Goal: Find specific page/section: Find specific page/section

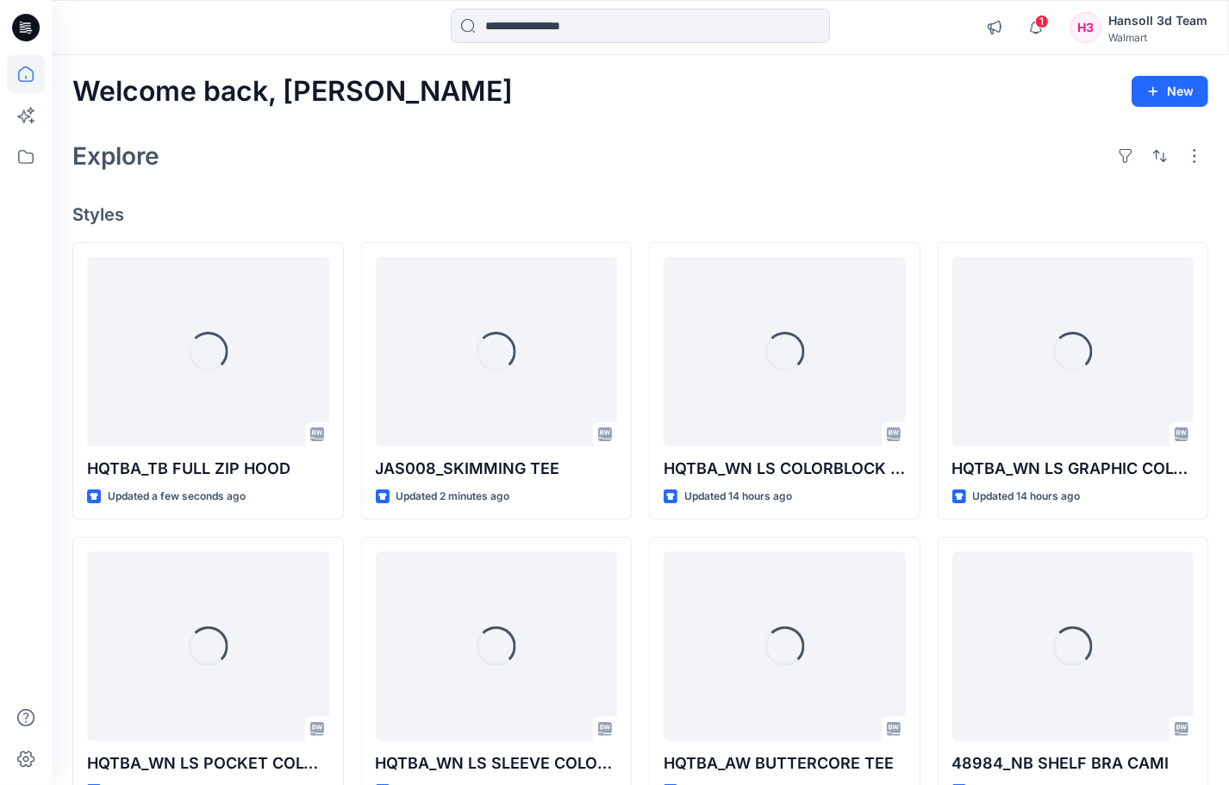
click at [1058, 15] on div "1 Notifications Your style JAS008_SKIMMING TEE has been updated with JAS008_FIT…" at bounding box center [1092, 28] width 230 height 38
click at [1038, 28] on icon "button" at bounding box center [1035, 27] width 33 height 34
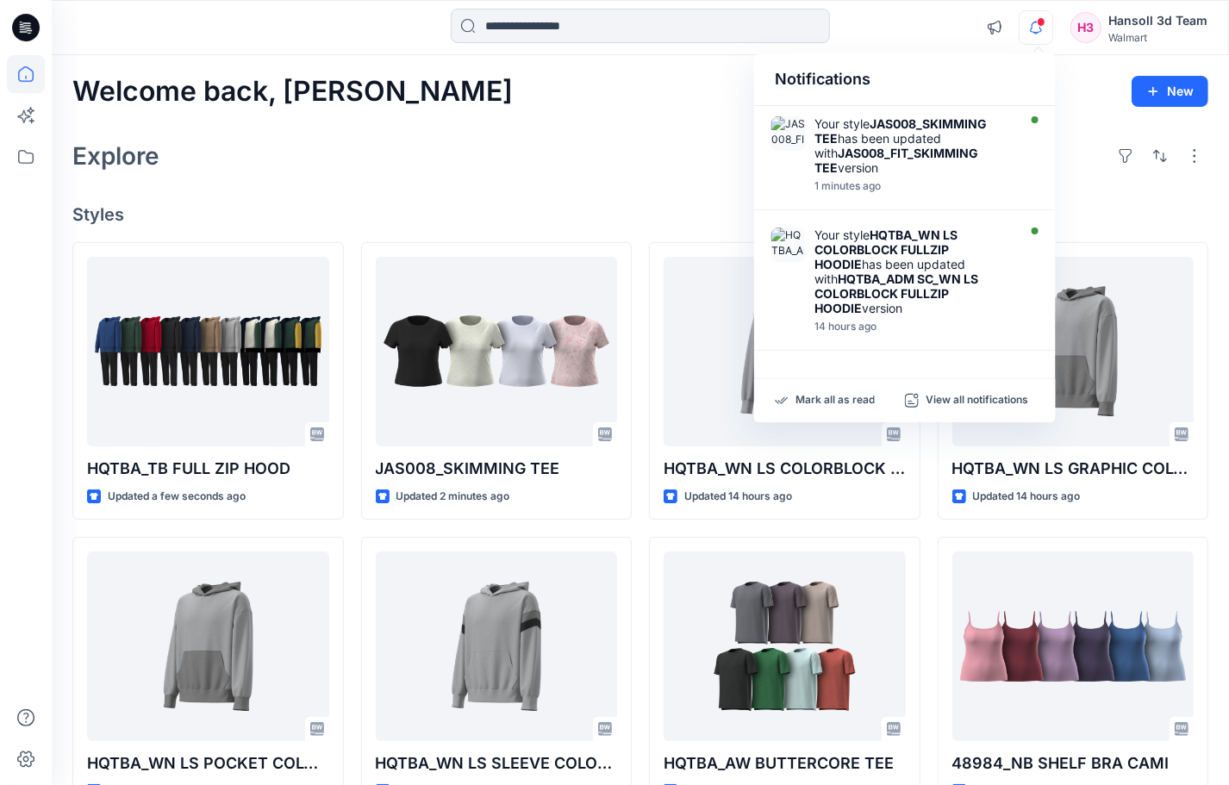
click at [596, 184] on div "Welcome back, [PERSON_NAME] New Explore Styles HQTBA_TB FULL ZIP HOOD Updated a…" at bounding box center [640, 623] width 1177 height 1137
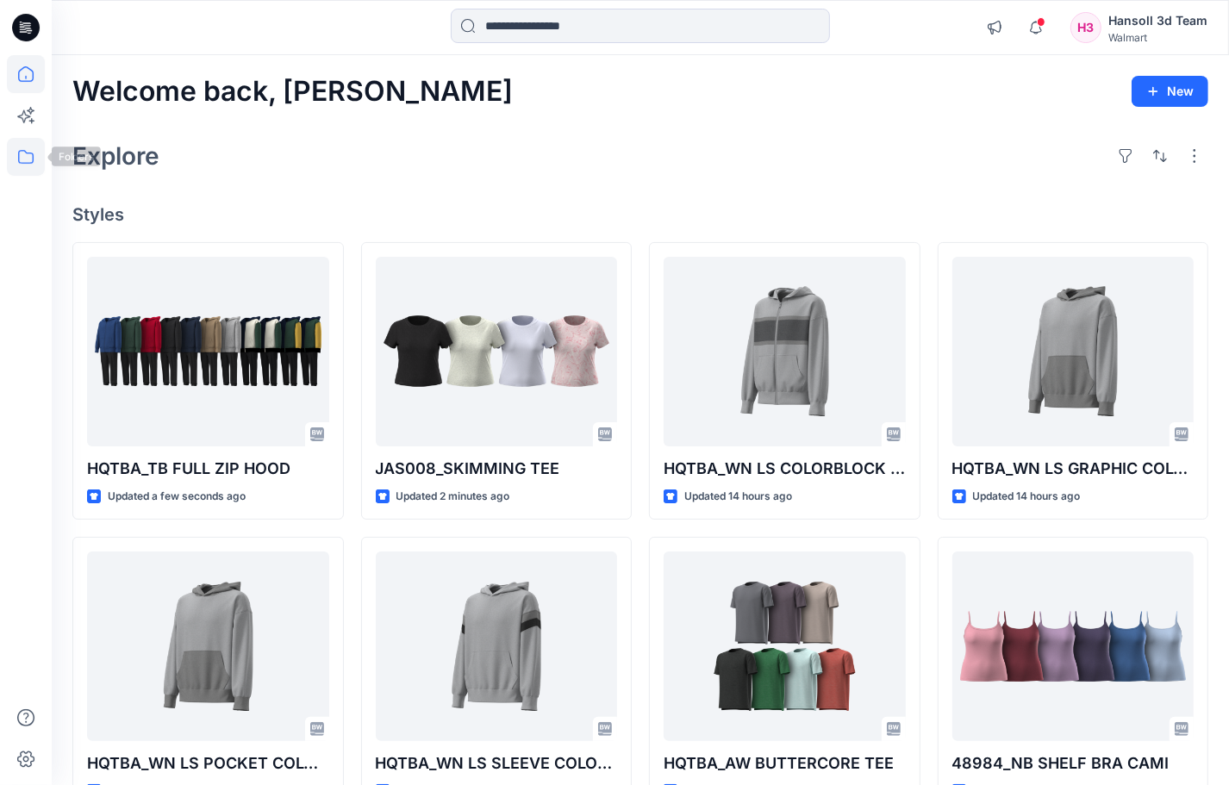
click at [39, 159] on icon at bounding box center [26, 157] width 38 height 38
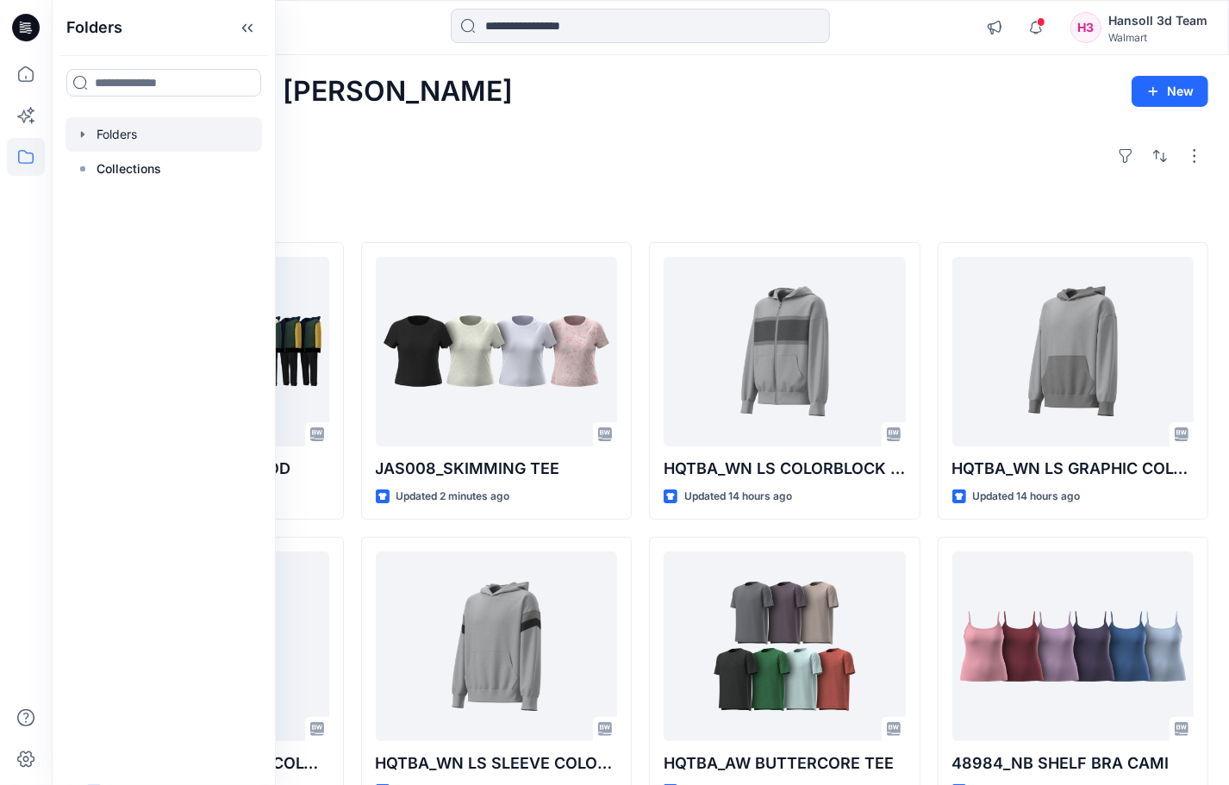
click at [125, 131] on div at bounding box center [163, 134] width 196 height 34
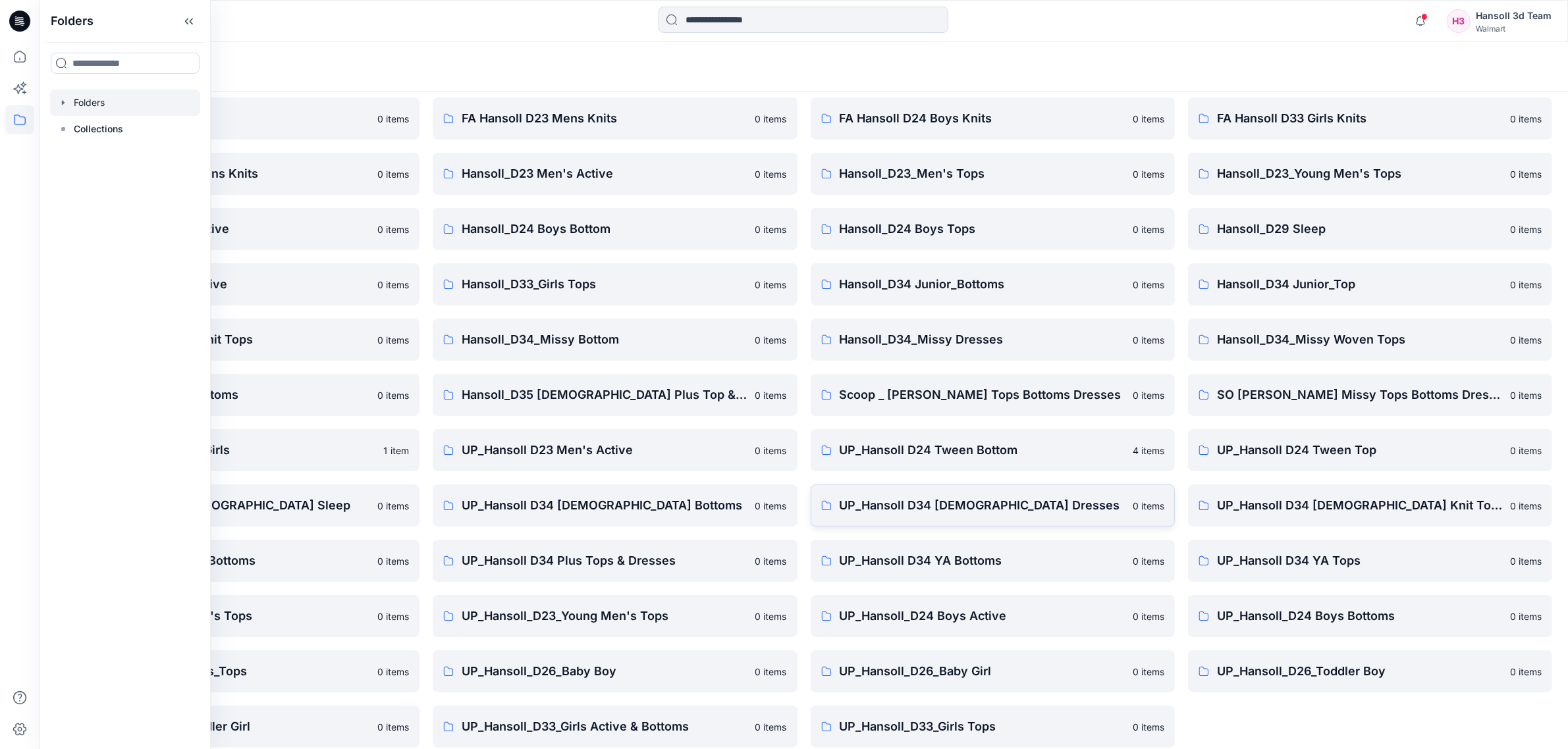
scroll to position [60, 0]
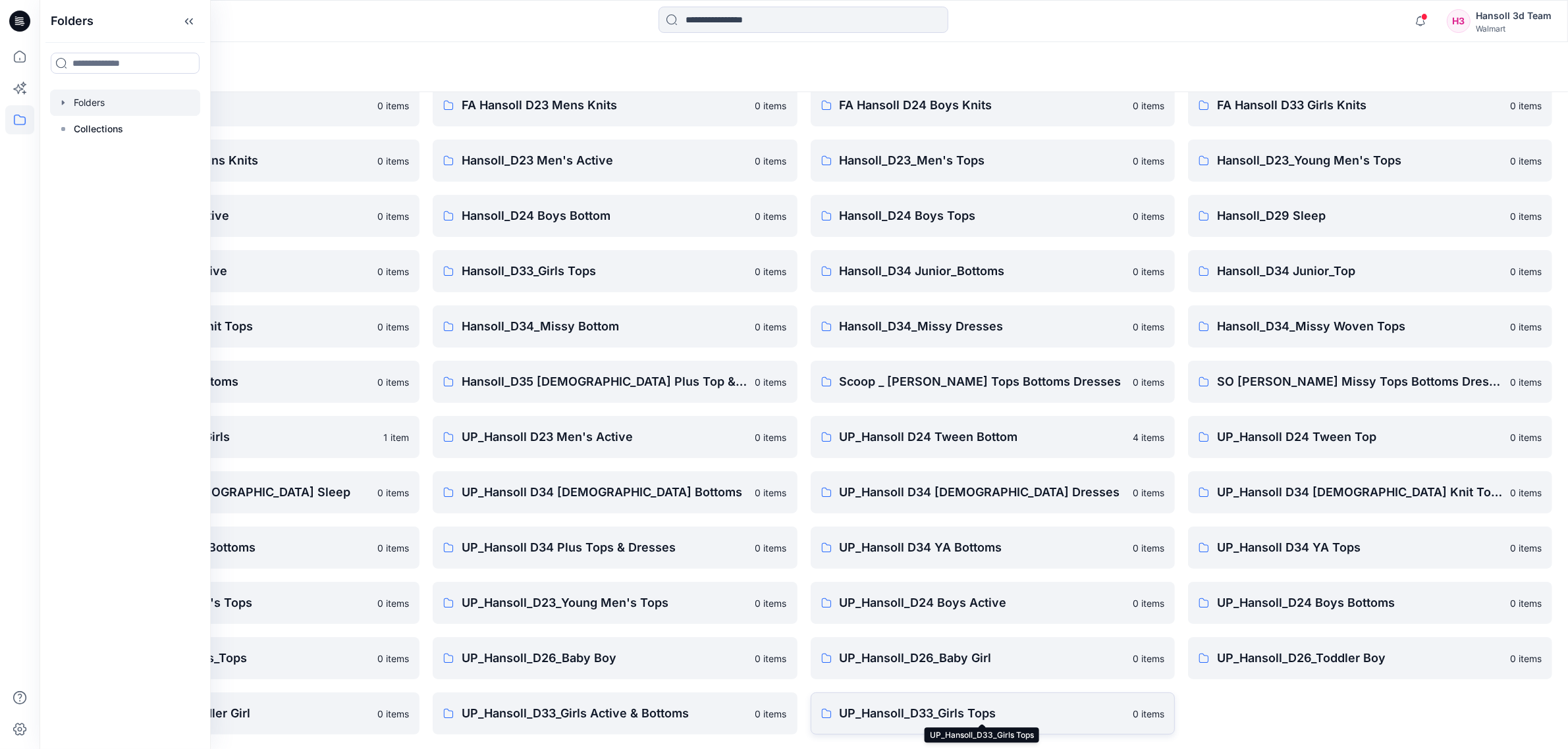
click at [951, 599] on p "UP_Hansoll_D33_Girls Tops" at bounding box center [982, 714] width 285 height 18
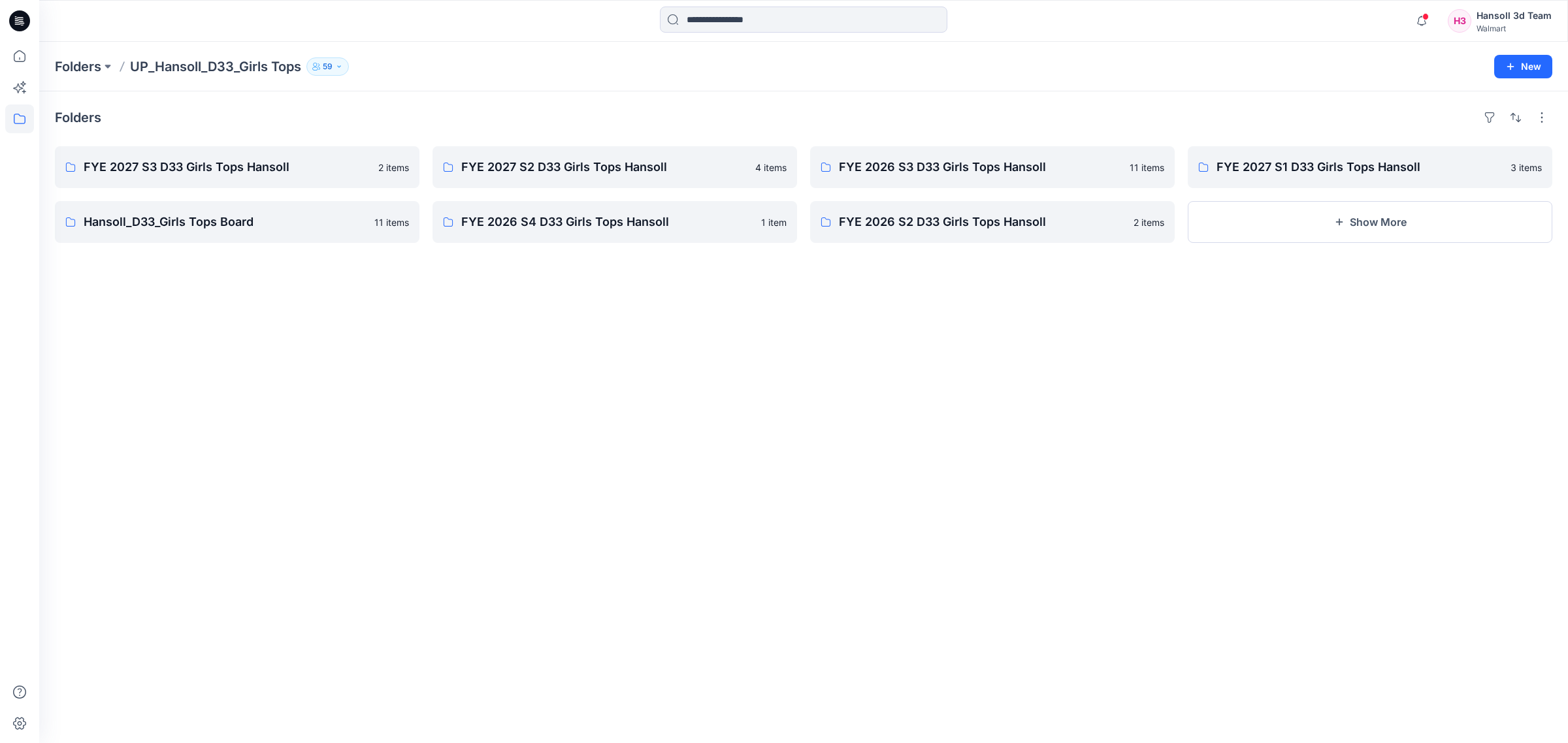
click at [641, 387] on div "Folders FYE 2027 S3 D33 Girls Tops Hansoll 2 items Hansoll_D33_Girls Tops Board…" at bounding box center [804, 418] width 1529 height 652
click at [279, 171] on p "FYE 2027 S3 D33 Girls Tops Hansoll" at bounding box center [235, 167] width 304 height 18
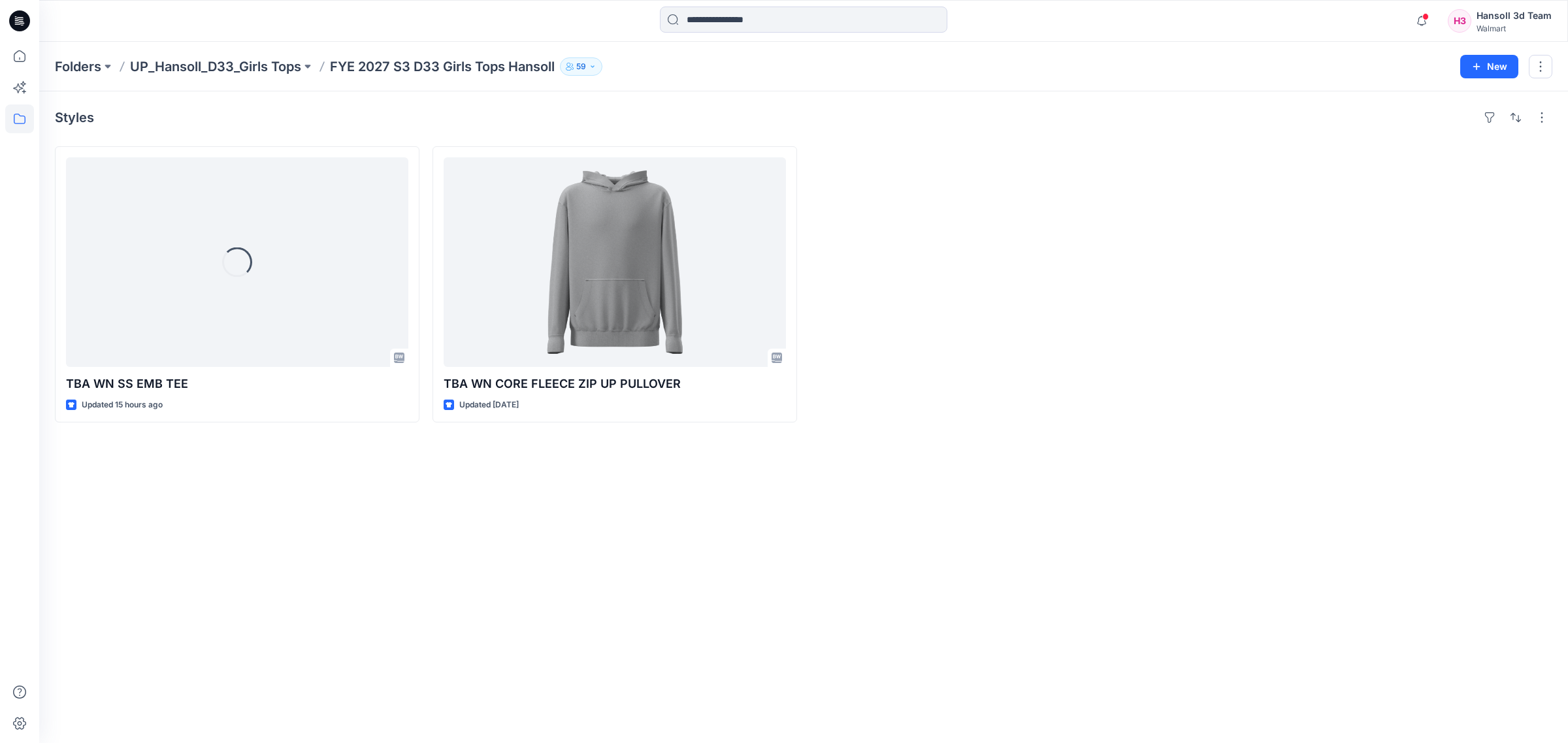
click at [638, 516] on div "Styles Loading... TBA WN SS EMB TEE Updated 15 hours ago TBA WN CORE FLEECE ZIP…" at bounding box center [804, 418] width 1529 height 652
click at [381, 562] on div "Styles Loading... TBA WN SS EMB TEE Updated 15 hours ago TBA WN CORE FLEECE ZIP…" at bounding box center [804, 418] width 1529 height 652
click at [631, 508] on div "Styles TBA WN SS EMB TEE Updated 15 hours ago TBA WN CORE FLEECE ZIP UP PULLOVE…" at bounding box center [804, 418] width 1529 height 652
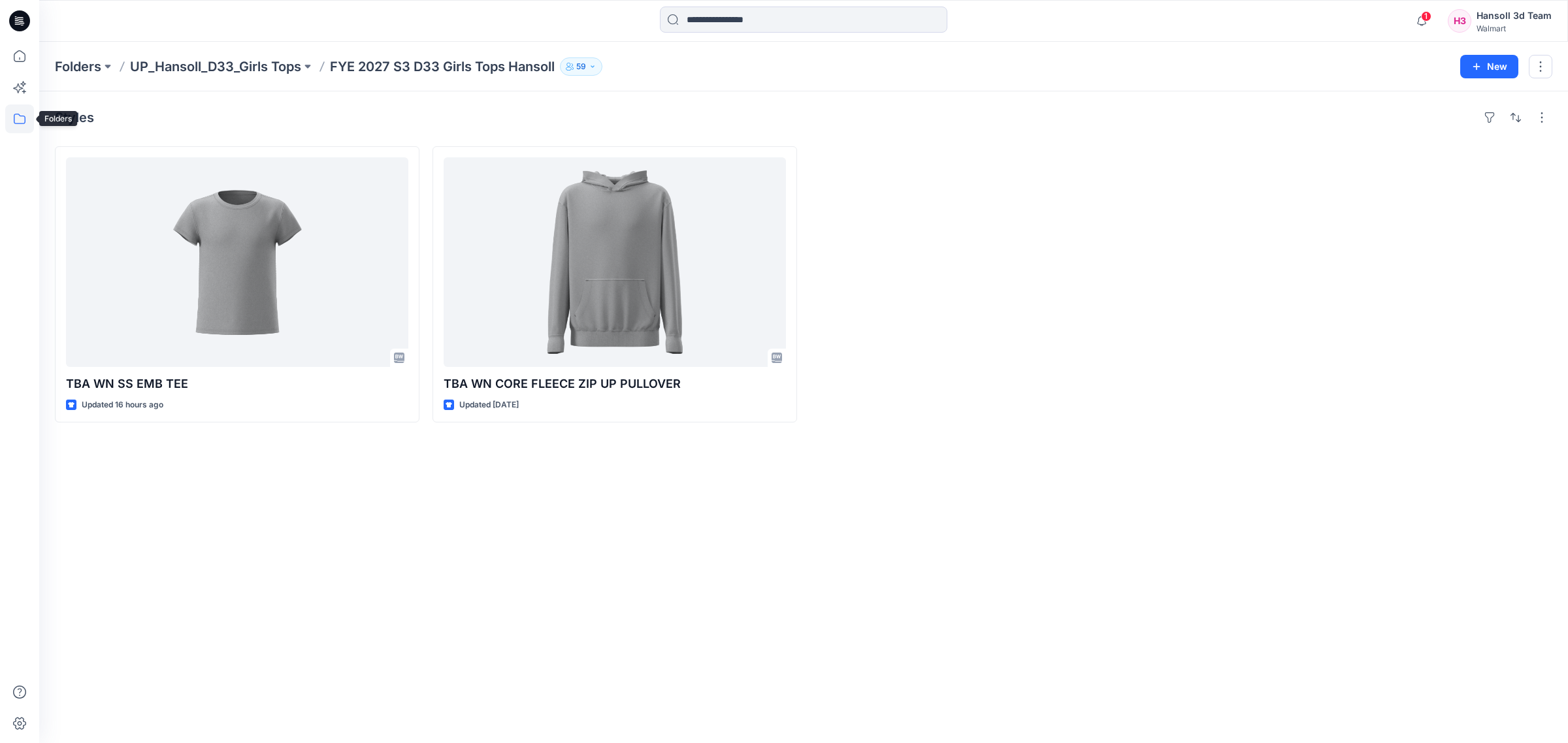
click at [21, 116] on icon at bounding box center [20, 119] width 29 height 29
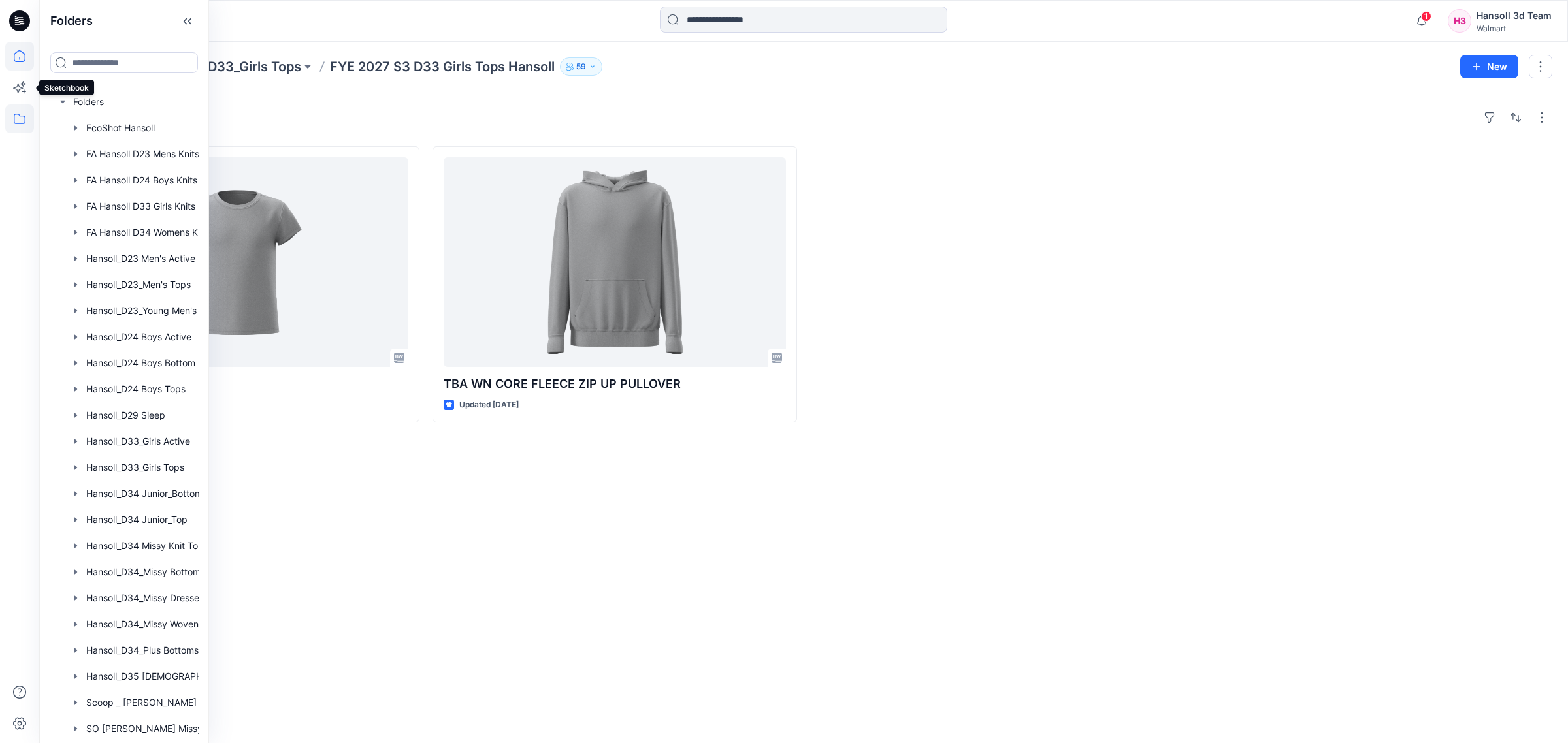
click at [13, 50] on icon at bounding box center [20, 56] width 29 height 29
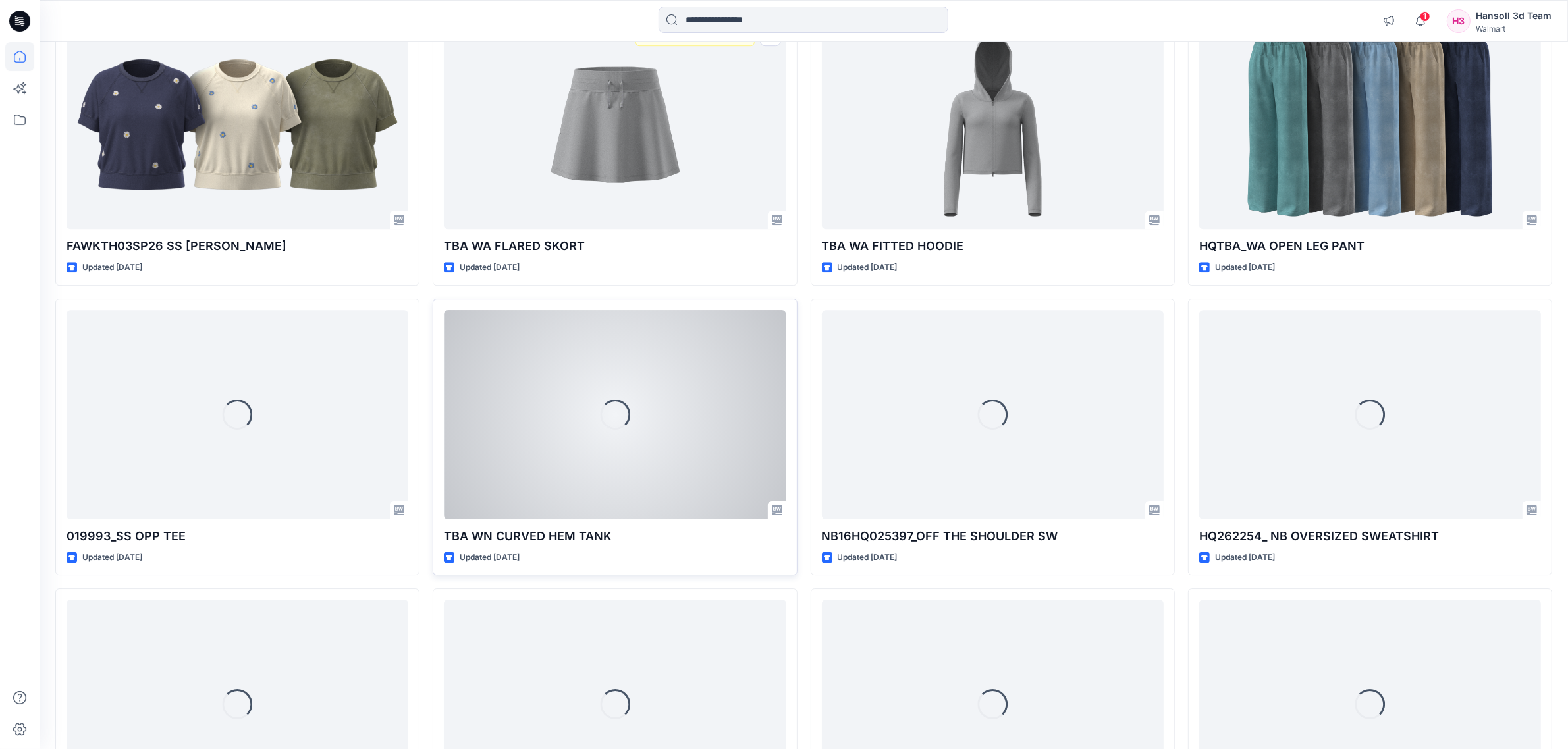
scroll to position [5121, 0]
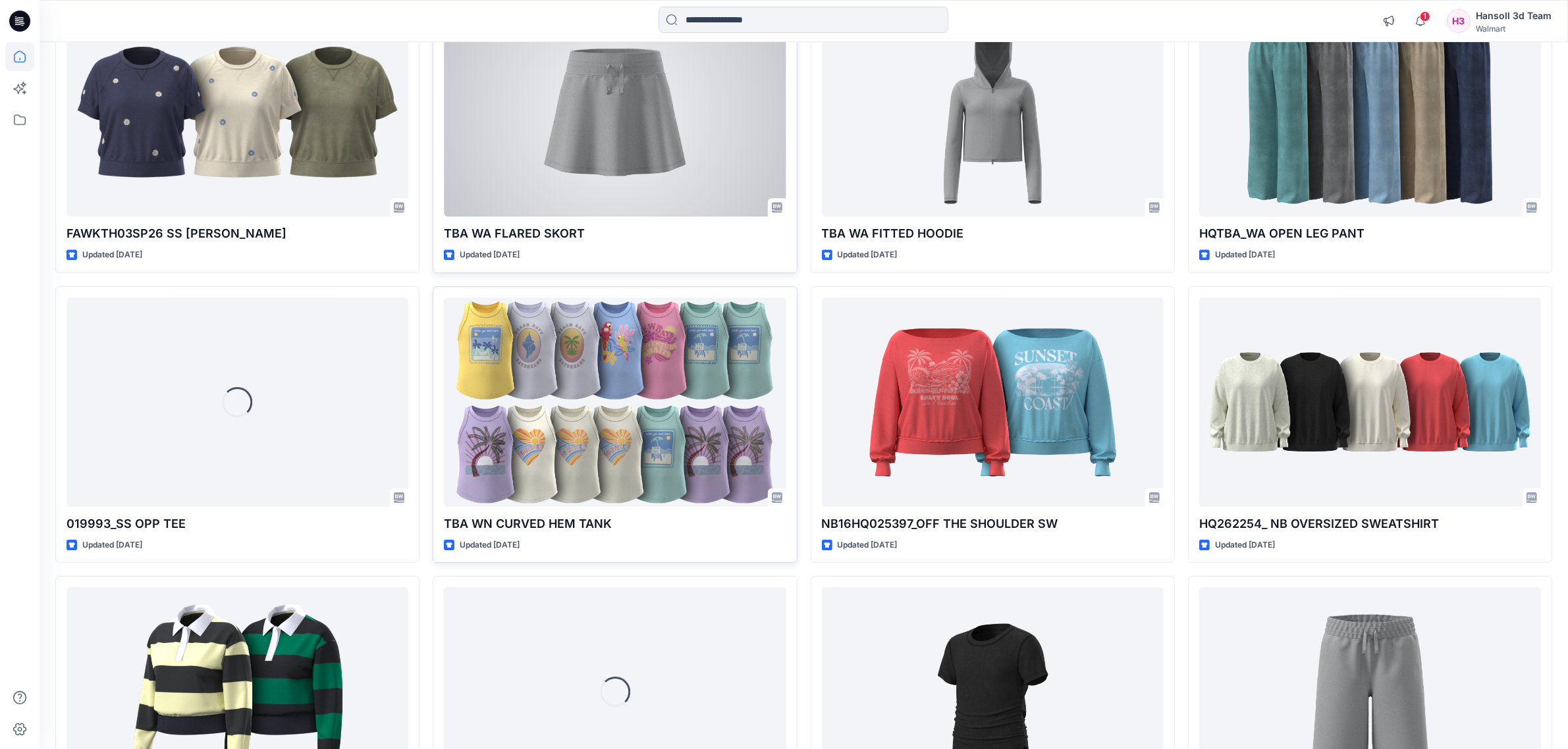
click at [669, 175] on div at bounding box center [615, 112] width 342 height 209
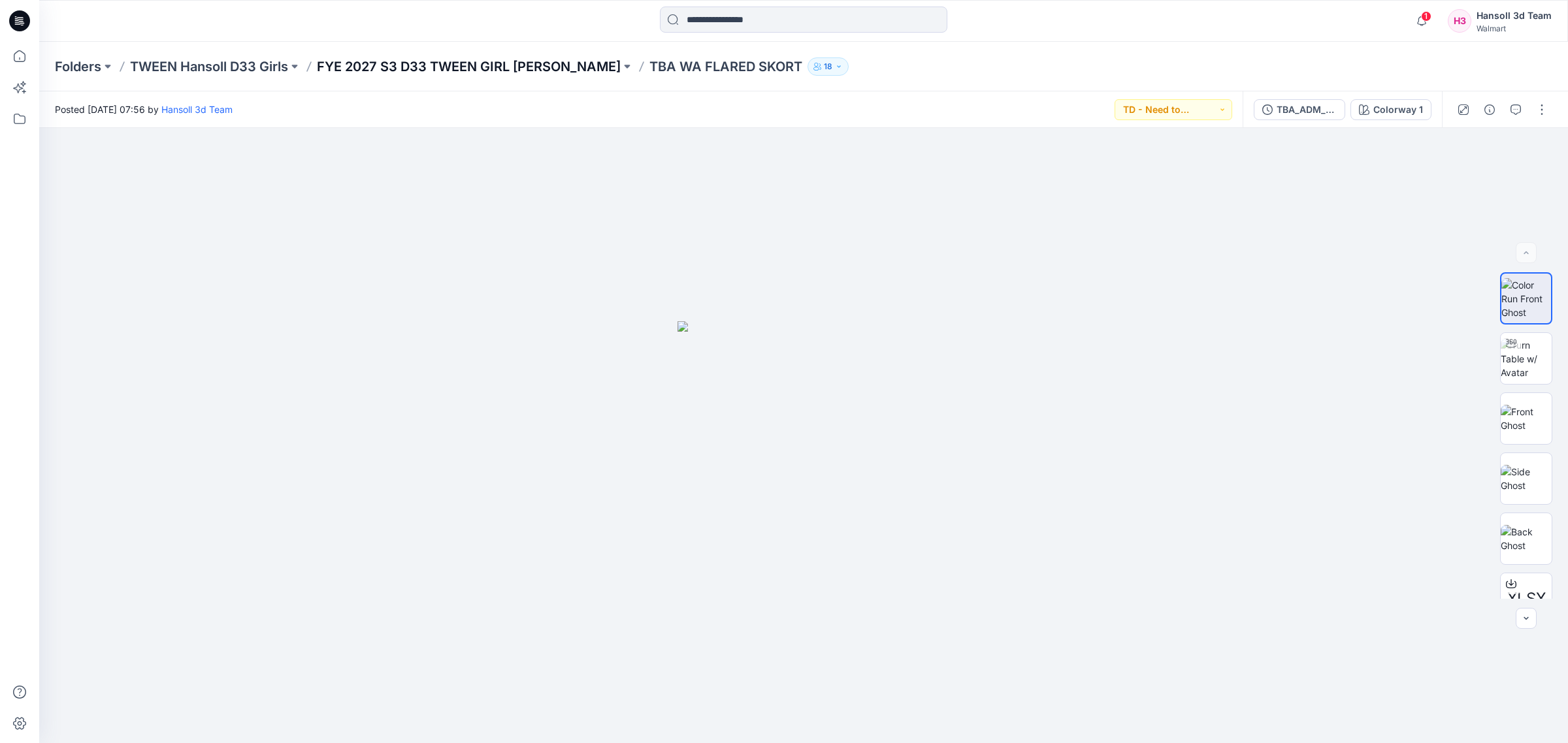
click at [412, 64] on p "FYE 2027 S3 D33 TWEEN GIRL [PERSON_NAME]" at bounding box center [469, 67] width 304 height 18
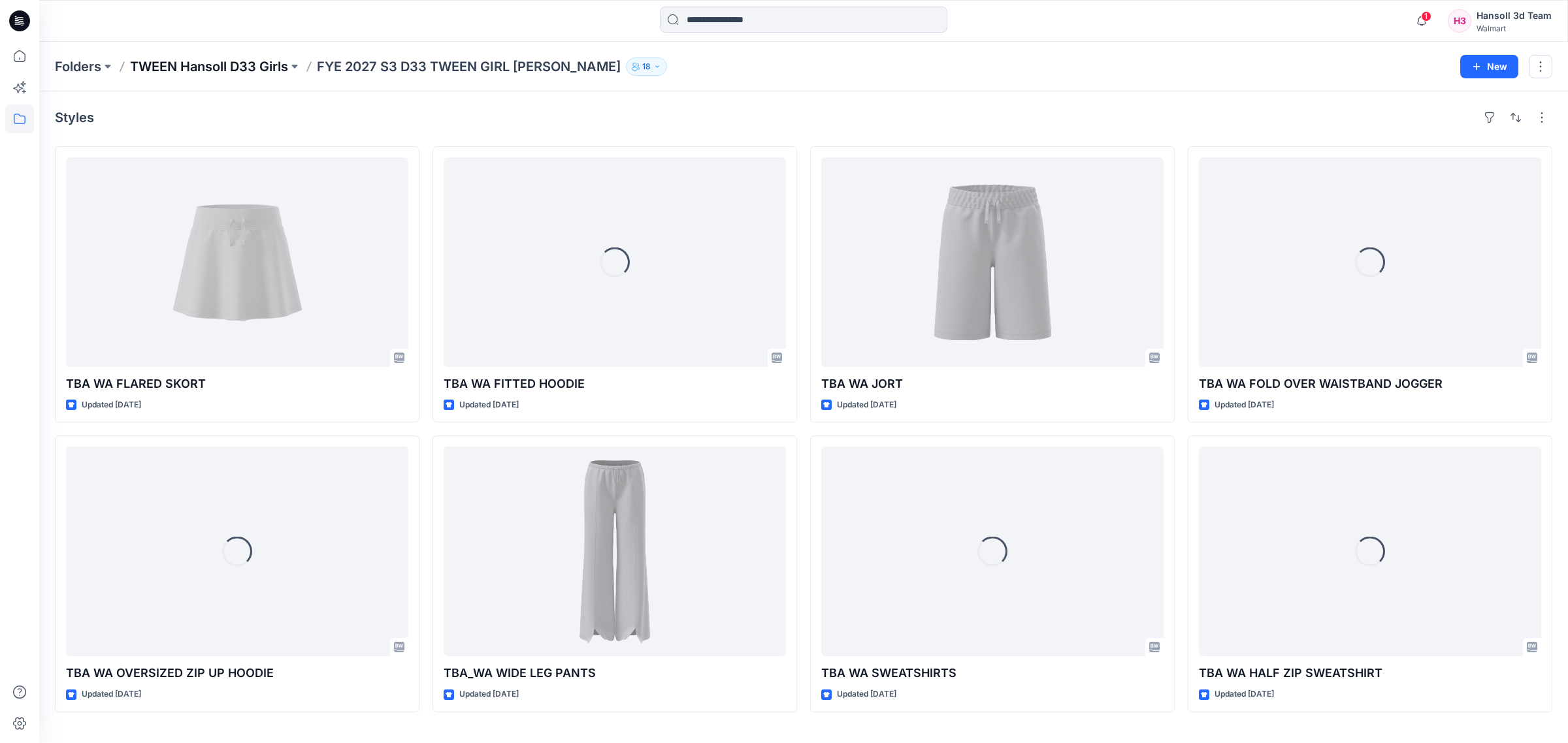
click at [157, 65] on p "TWEEN Hansoll D33 Girls" at bounding box center [209, 67] width 158 height 18
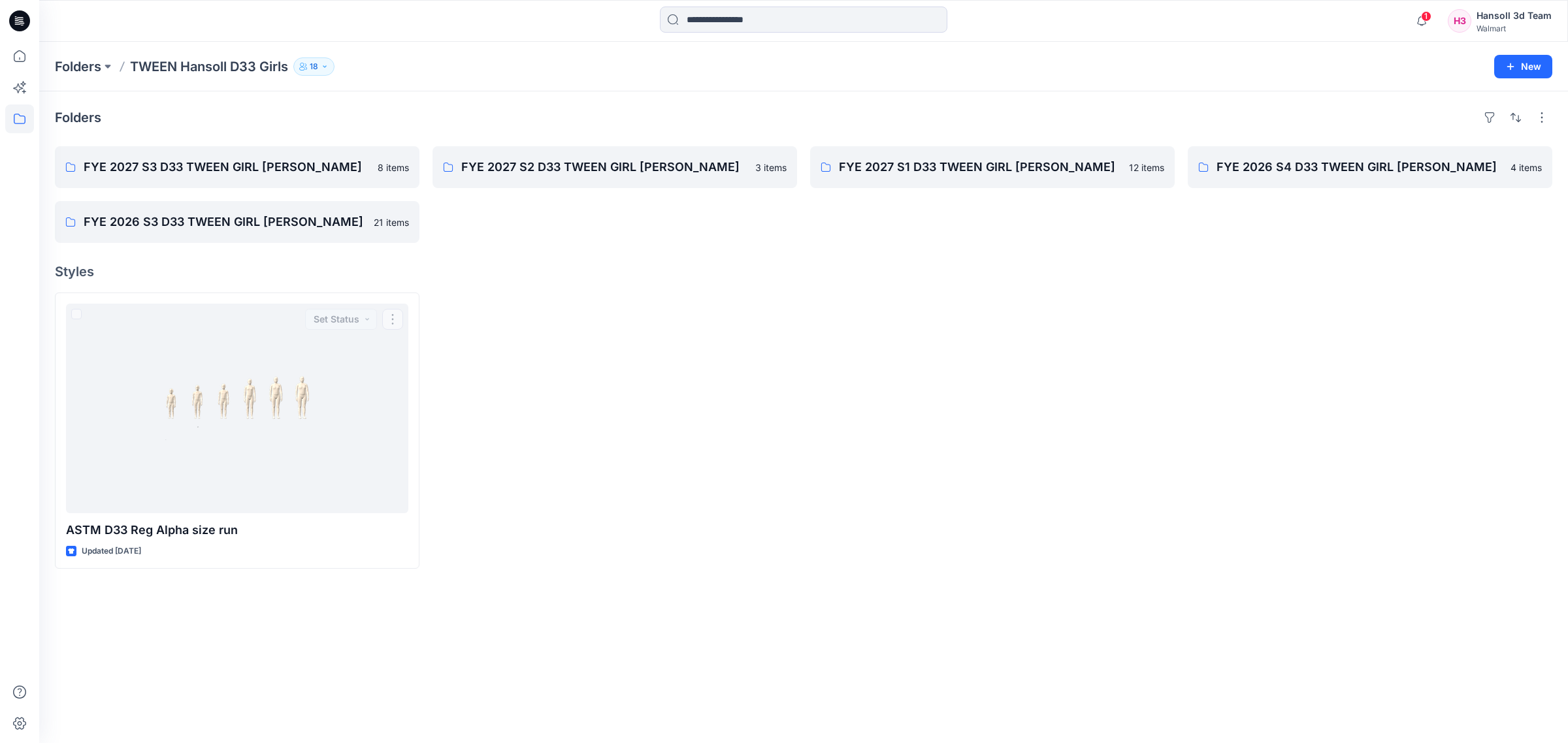
click at [641, 485] on div at bounding box center [614, 431] width 365 height 276
click at [578, 177] on link "FYE 2027 S2 D33 TWEEN GIRL [PERSON_NAME]" at bounding box center [614, 167] width 365 height 42
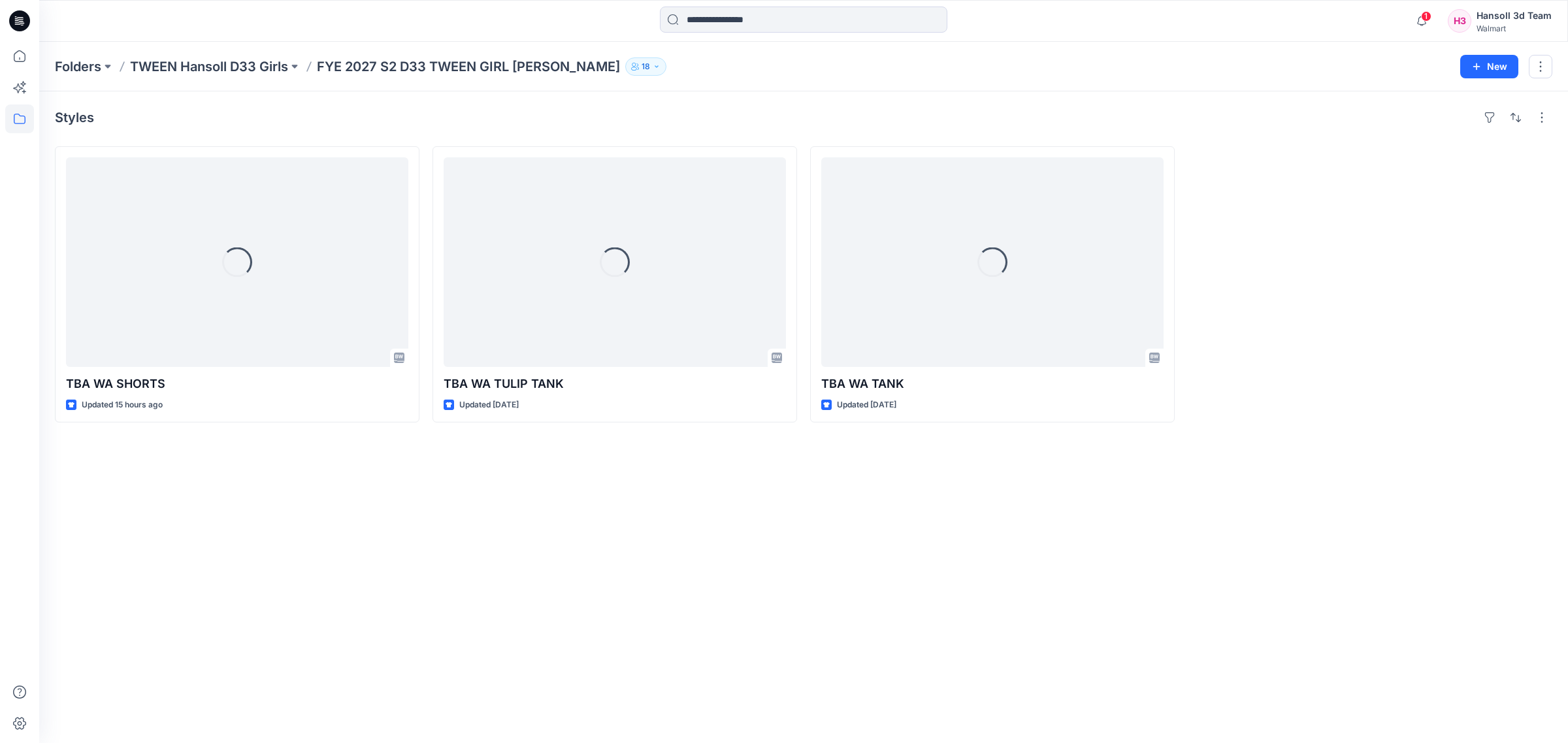
click at [691, 578] on div "Styles Loading... TBA WA SHORTS Updated 15 hours ago Loading... TBA WA TULIP TA…" at bounding box center [804, 418] width 1529 height 652
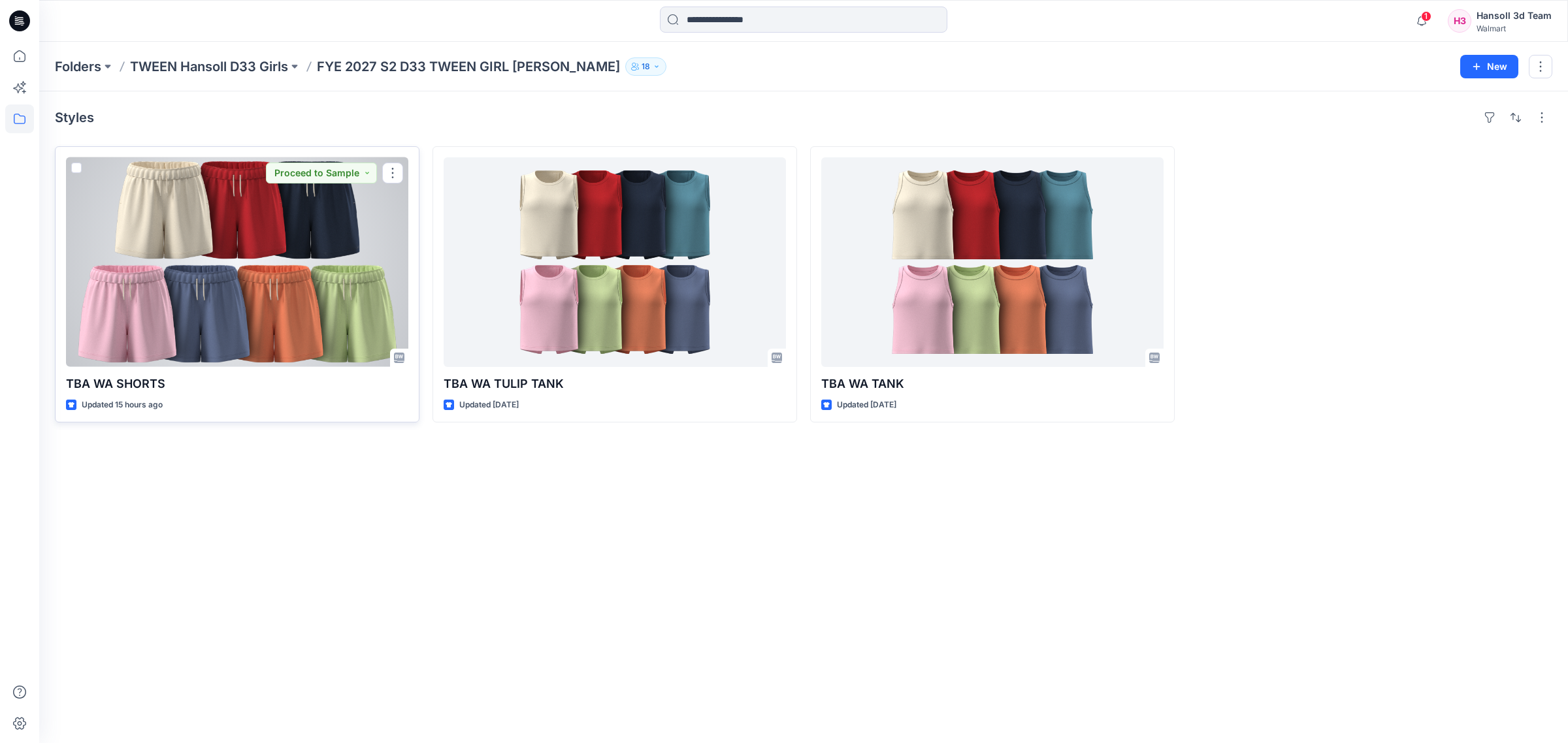
click at [281, 305] on div at bounding box center [237, 262] width 342 height 210
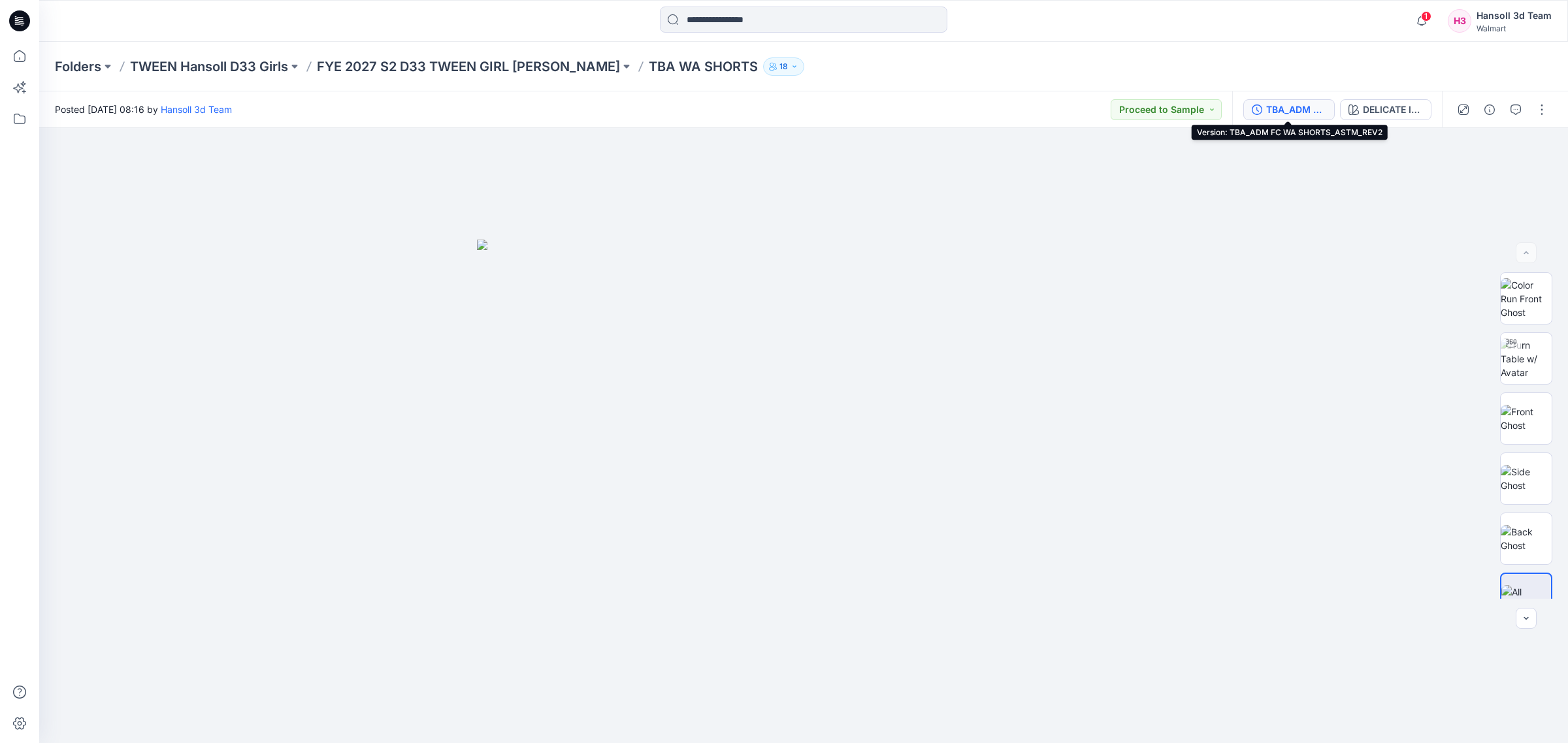
click at [943, 106] on div "TBA_ADM FC WA SHORTS_ASTM_REV2" at bounding box center [1296, 109] width 60 height 14
